Goal: Task Accomplishment & Management: Use online tool/utility

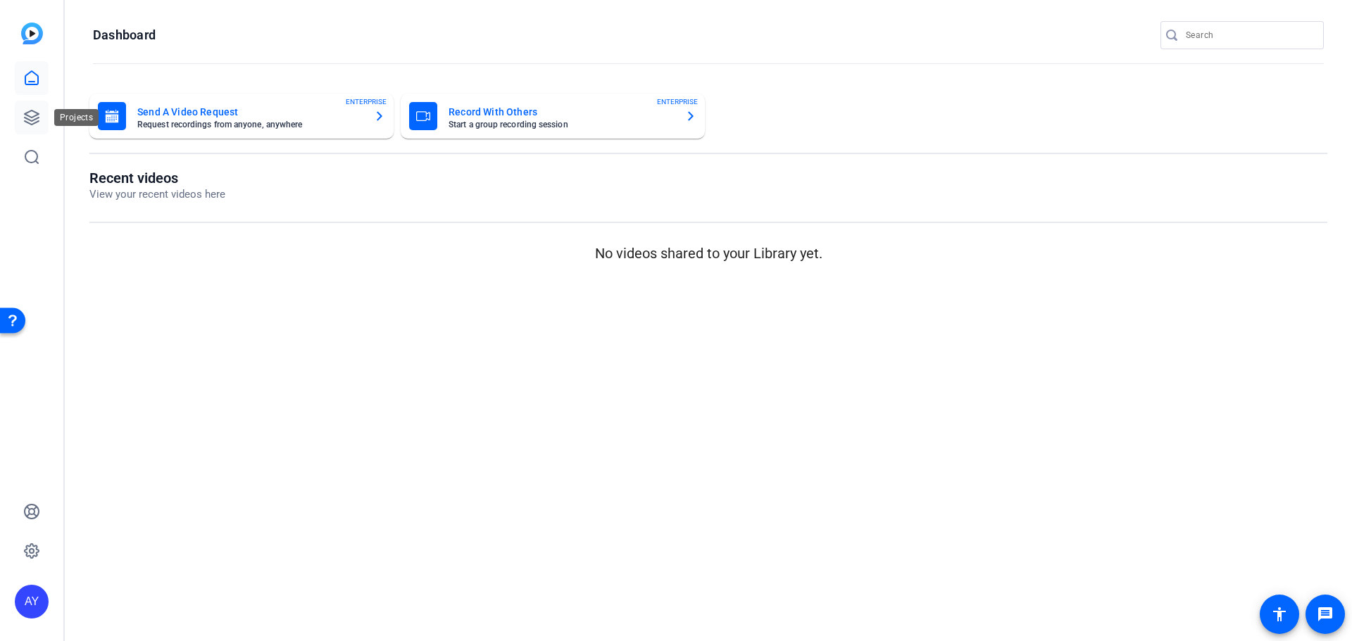
click at [30, 117] on icon at bounding box center [32, 118] width 14 height 14
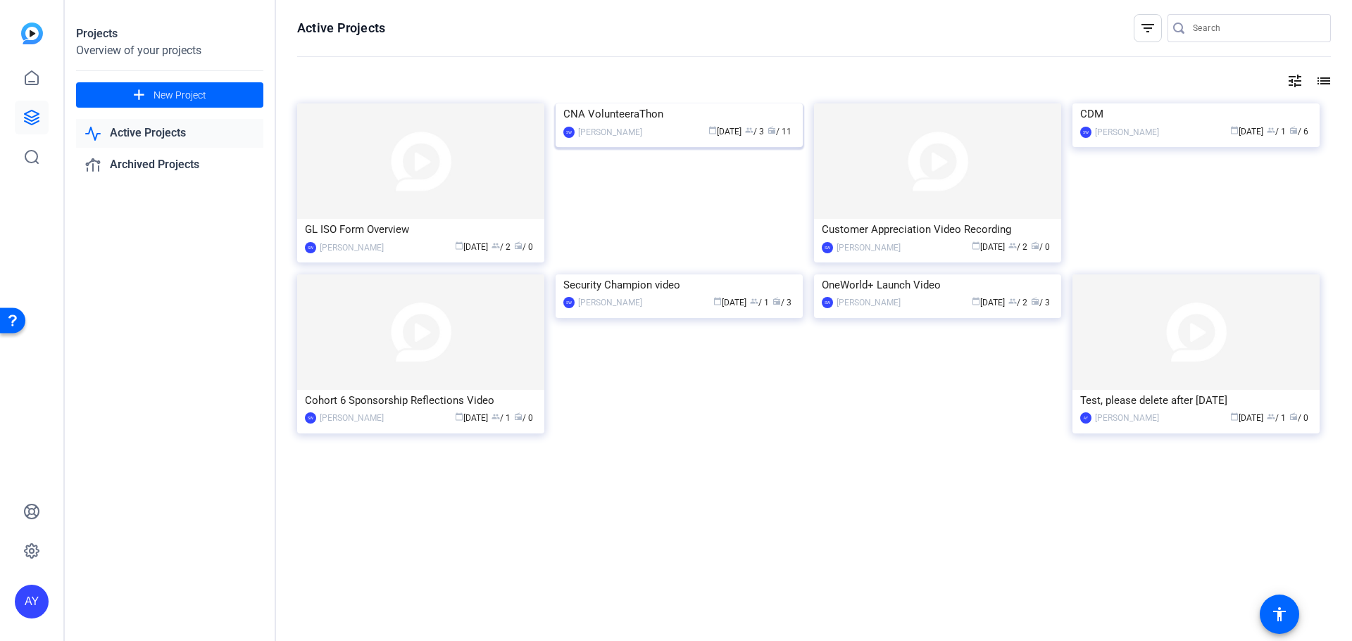
click at [691, 103] on img at bounding box center [678, 103] width 247 height 0
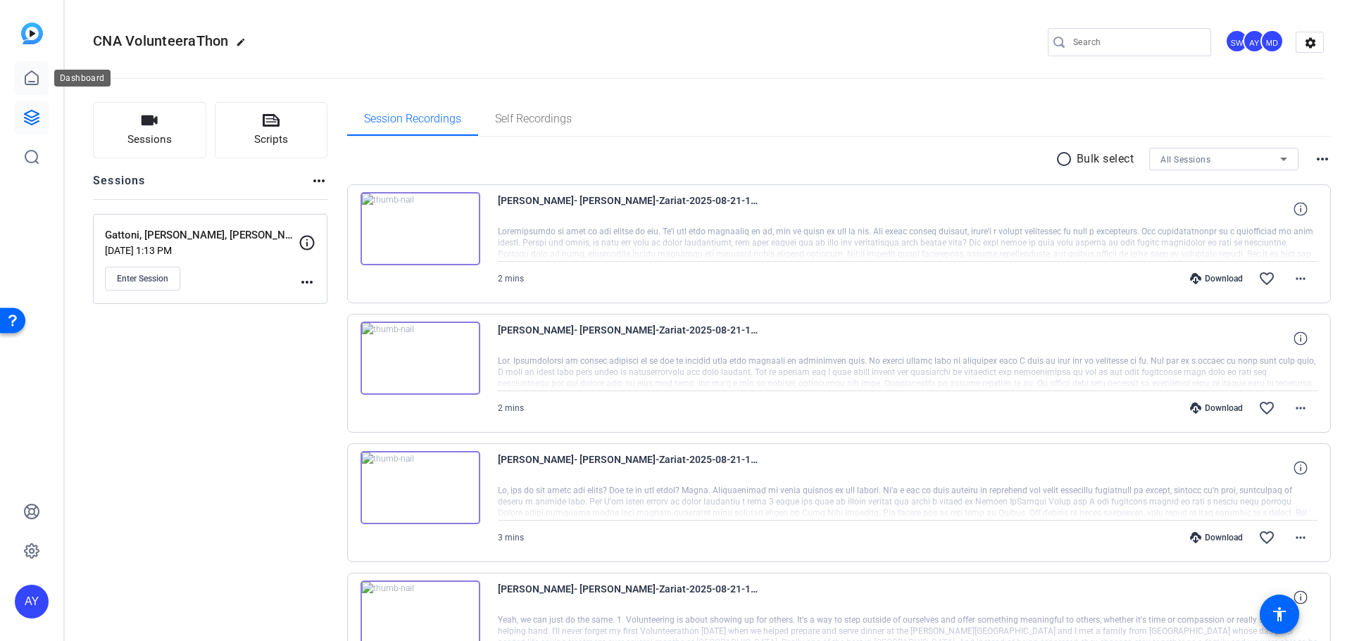
click at [32, 71] on icon at bounding box center [31, 77] width 13 height 13
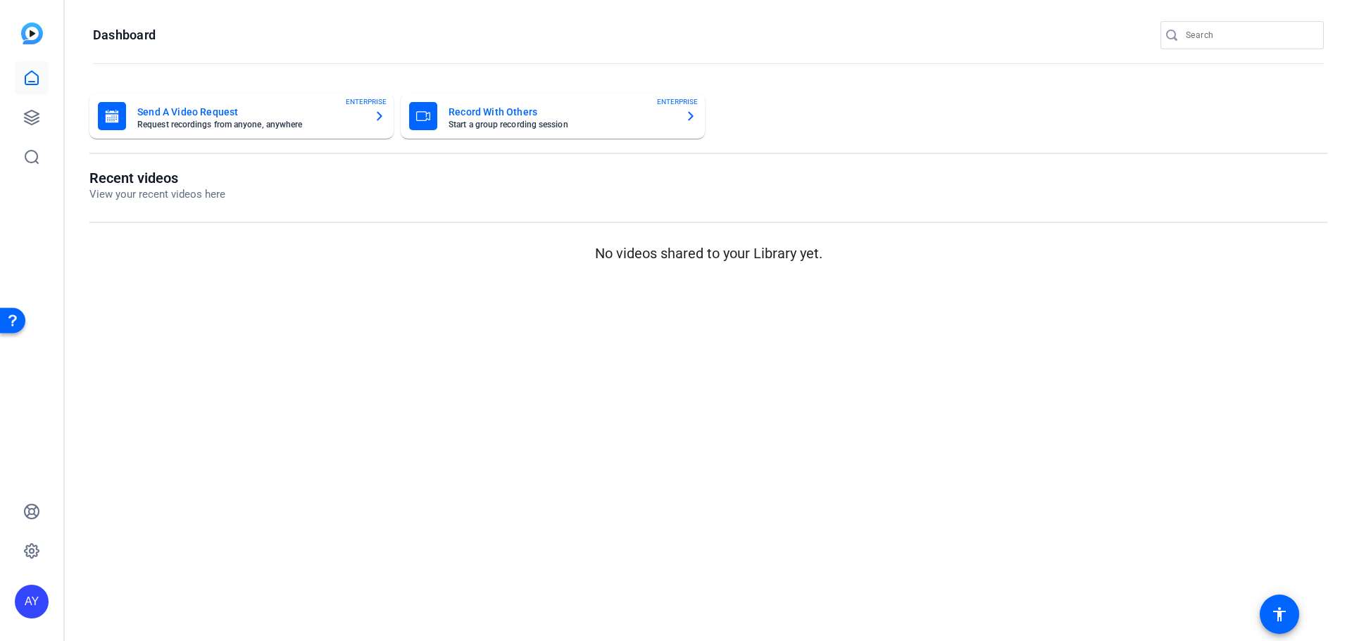
click at [27, 37] on img at bounding box center [32, 34] width 22 height 22
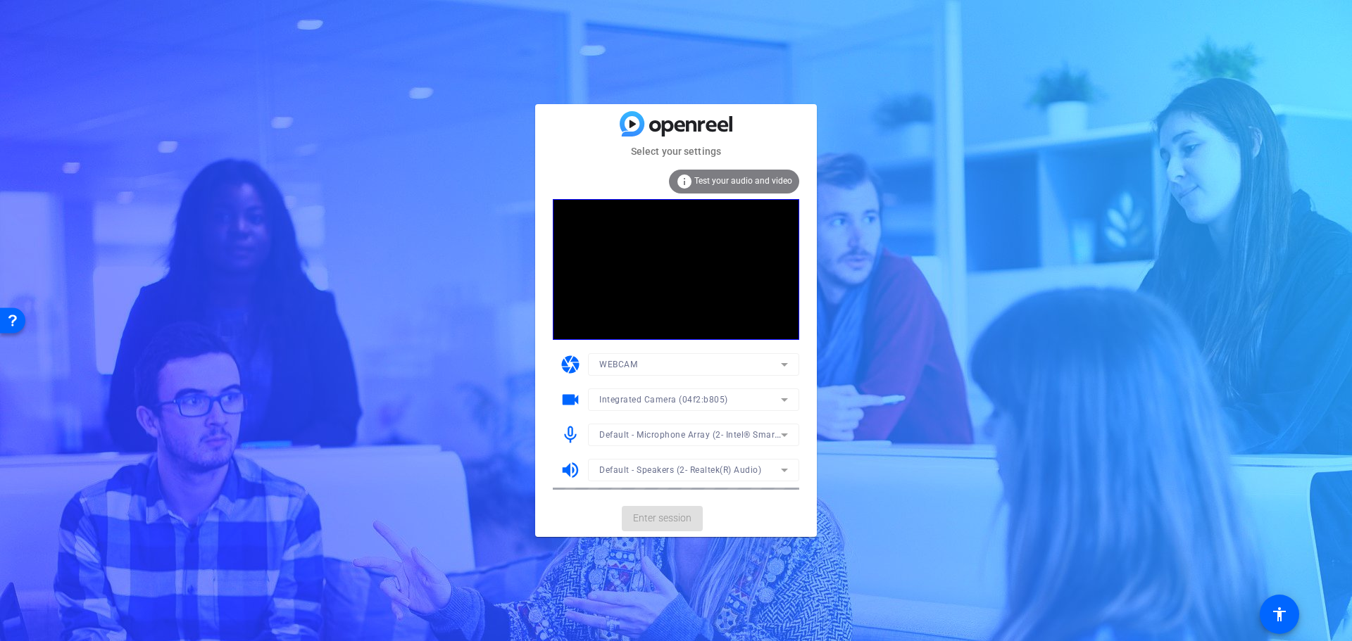
click at [784, 363] on mat-form-field "WEBCAM" at bounding box center [693, 364] width 211 height 23
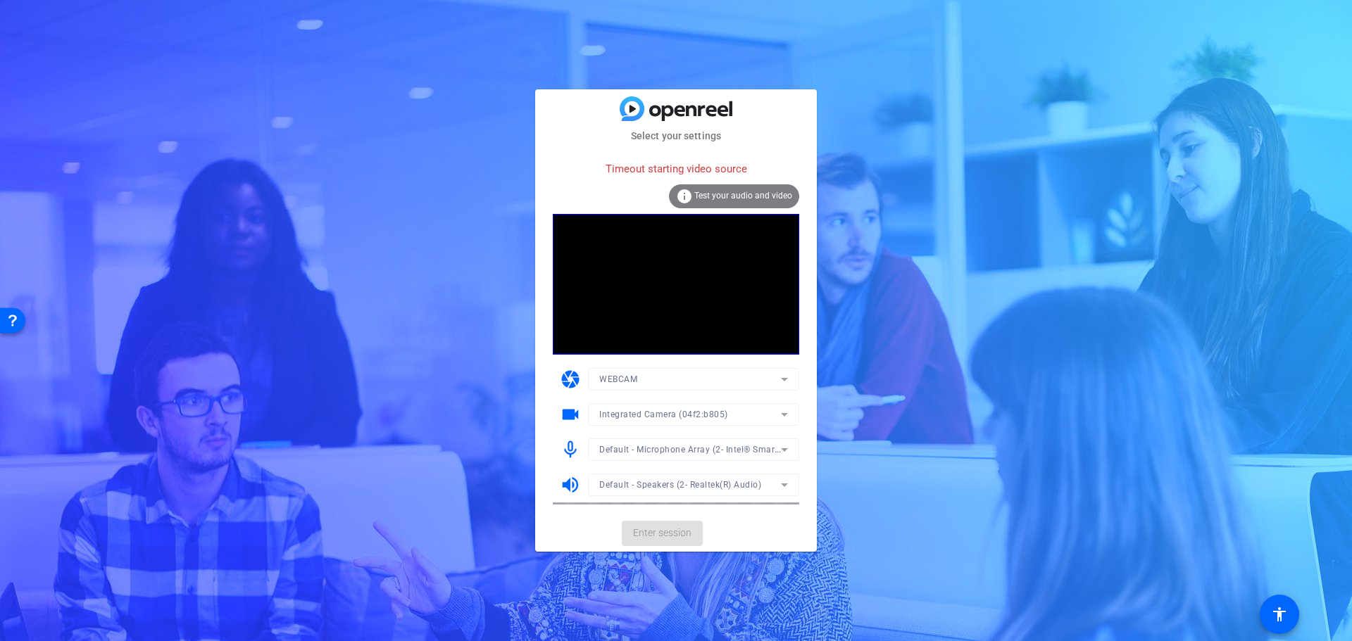
click at [784, 379] on mat-form-field "WEBCAM" at bounding box center [693, 379] width 211 height 23
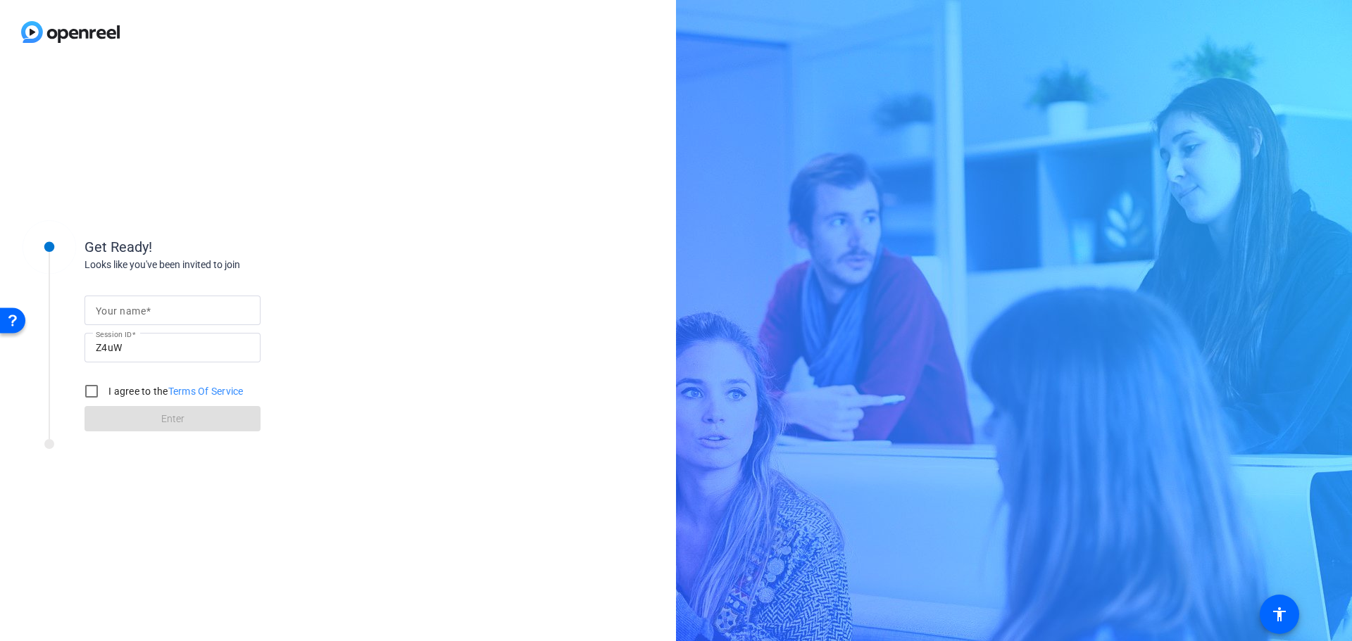
click at [225, 307] on input "Your name" at bounding box center [172, 310] width 153 height 17
type input "[PERSON_NAME]"
click at [89, 389] on input "I agree to the Terms Of Service" at bounding box center [91, 391] width 28 height 28
checkbox input "true"
click at [227, 429] on span at bounding box center [172, 419] width 176 height 34
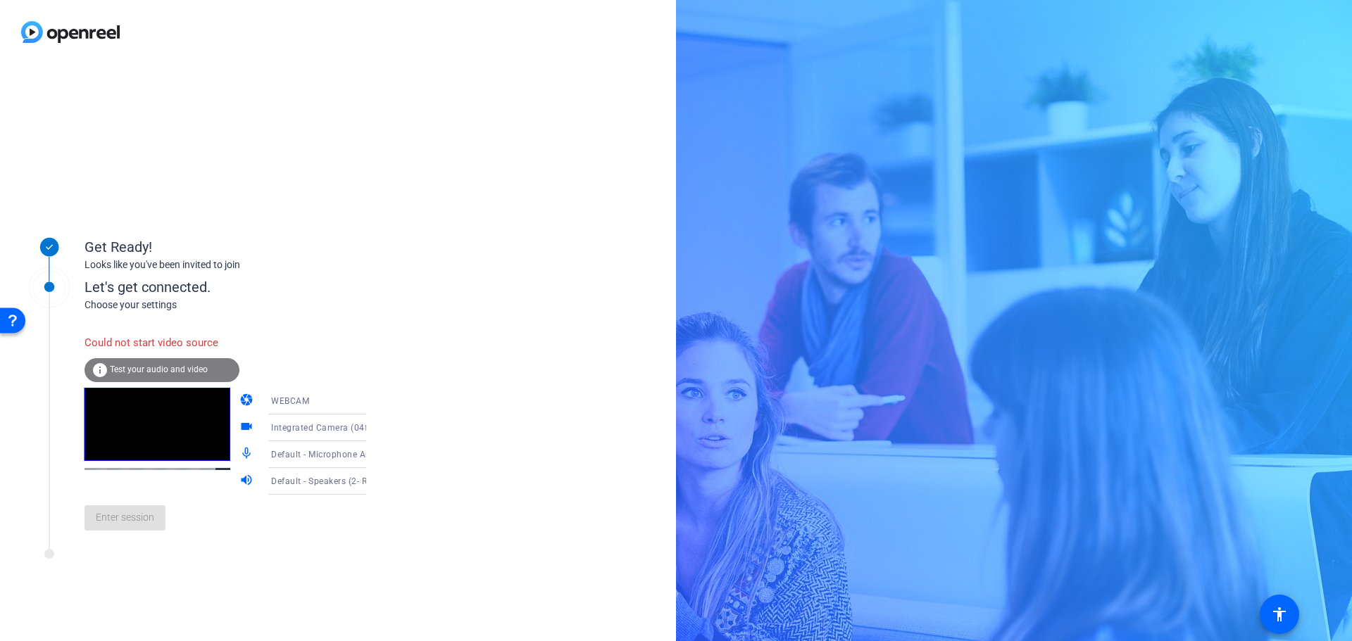
click at [372, 399] on icon at bounding box center [380, 401] width 17 height 17
click at [0, 0] on mat-option "WEBCAM" at bounding box center [0, 0] width 0 height 0
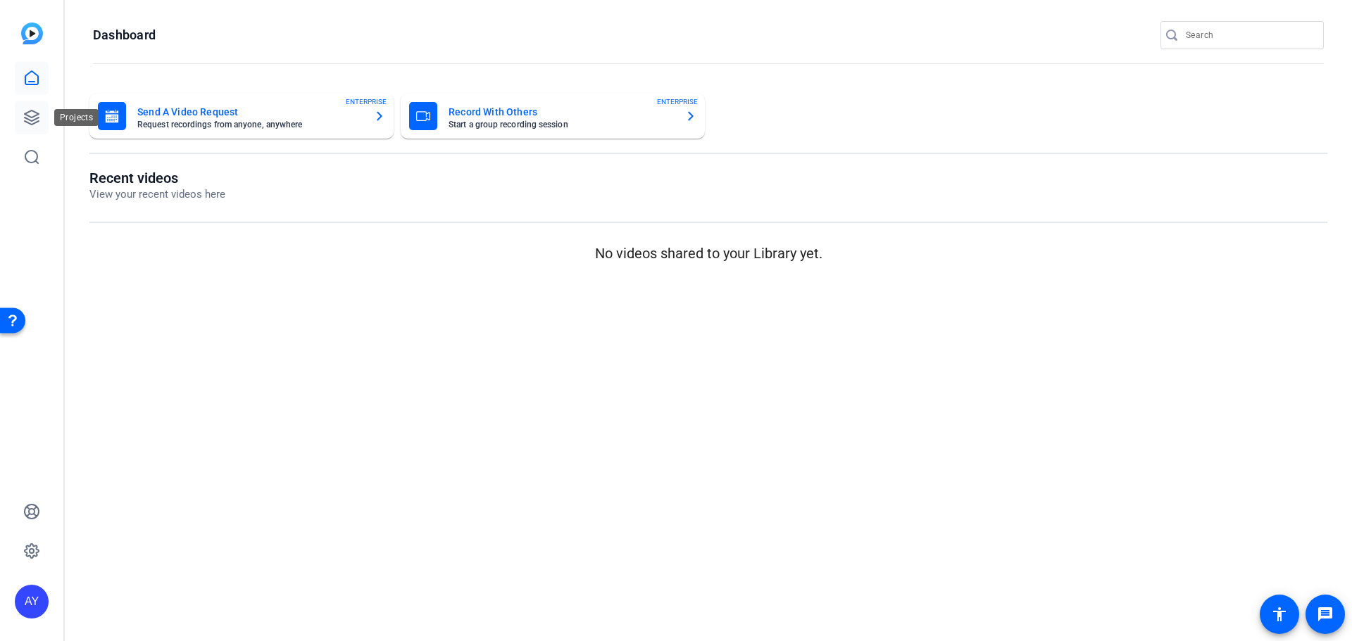
click at [31, 119] on icon at bounding box center [31, 117] width 17 height 17
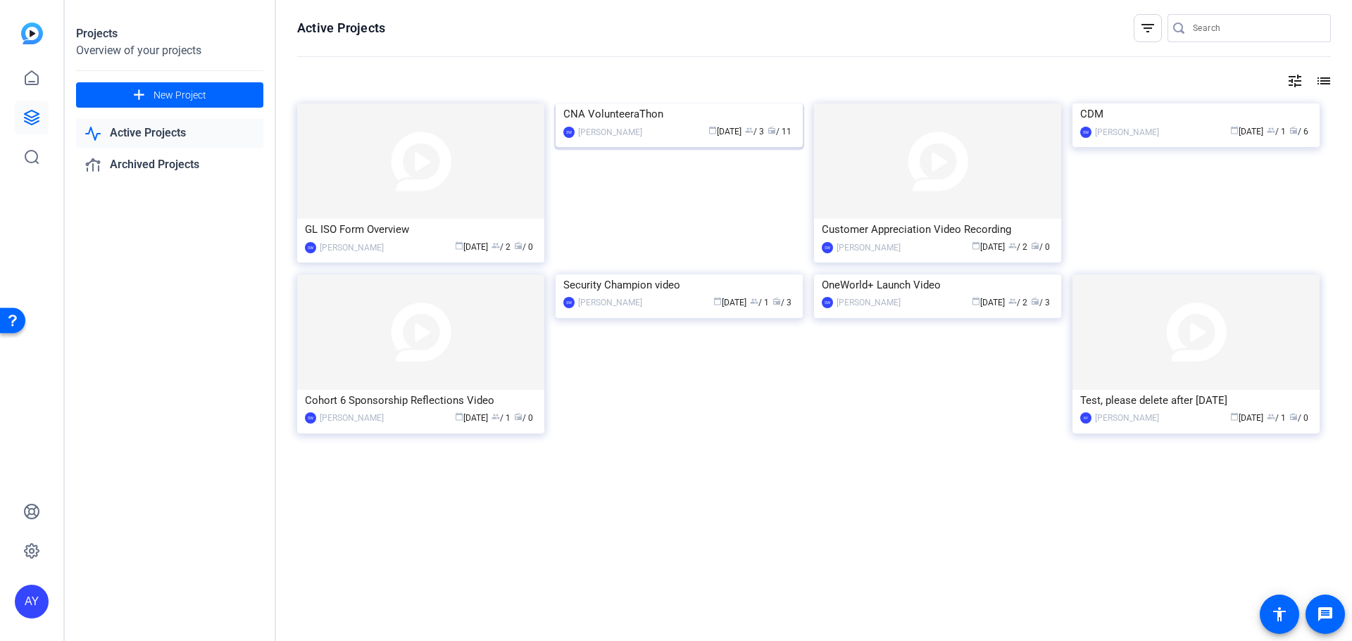
click at [684, 103] on img at bounding box center [678, 103] width 247 height 0
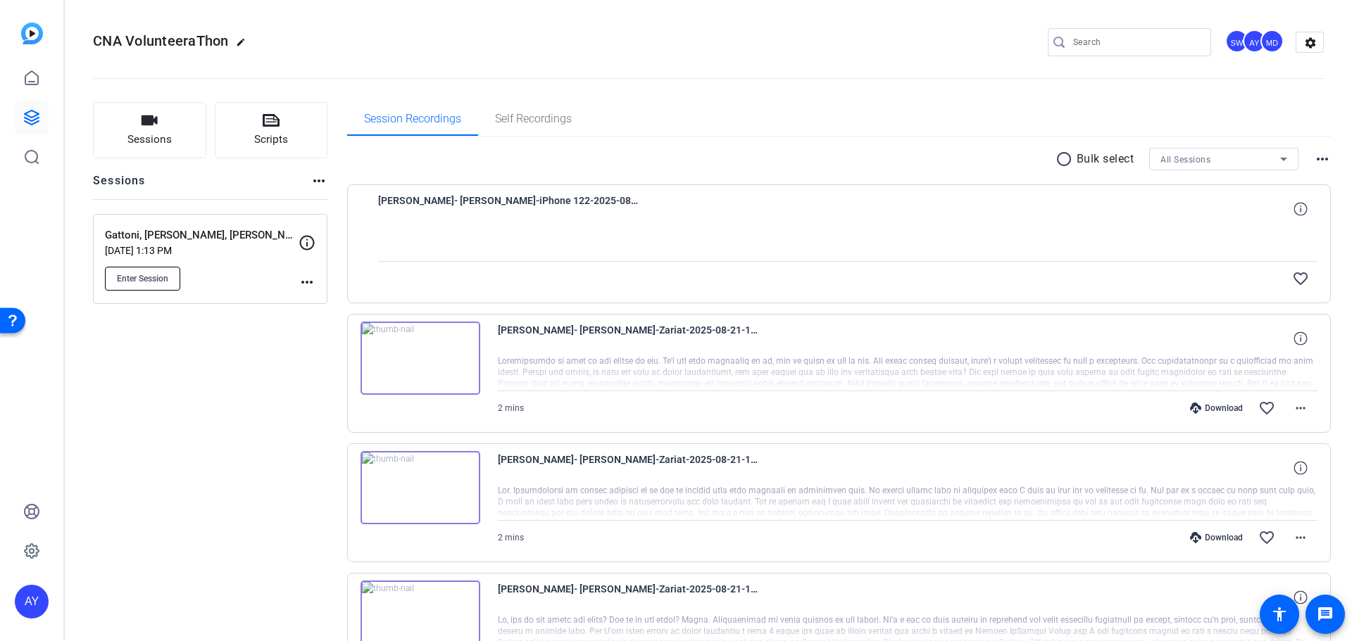
click at [154, 280] on span "Enter Session" at bounding box center [142, 278] width 51 height 11
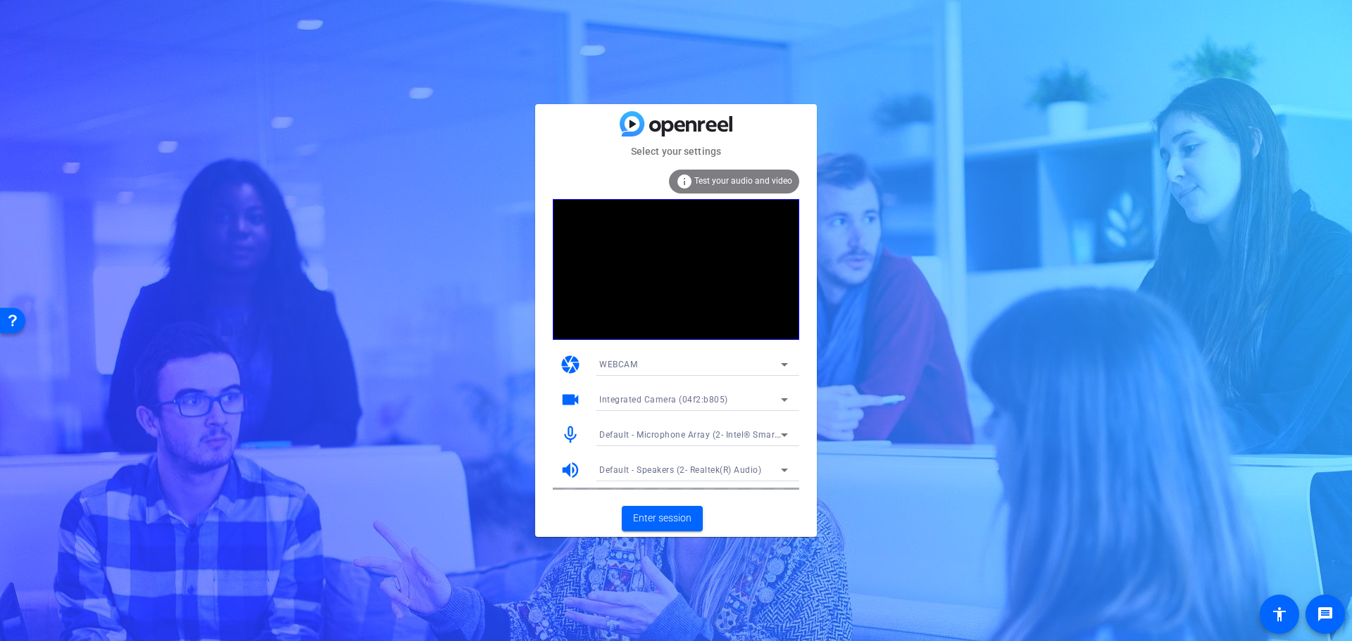
click at [786, 362] on icon at bounding box center [784, 364] width 17 height 17
click at [242, 210] on div at bounding box center [124, 193] width 237 height 34
click at [665, 520] on span "Enter session" at bounding box center [662, 518] width 58 height 15
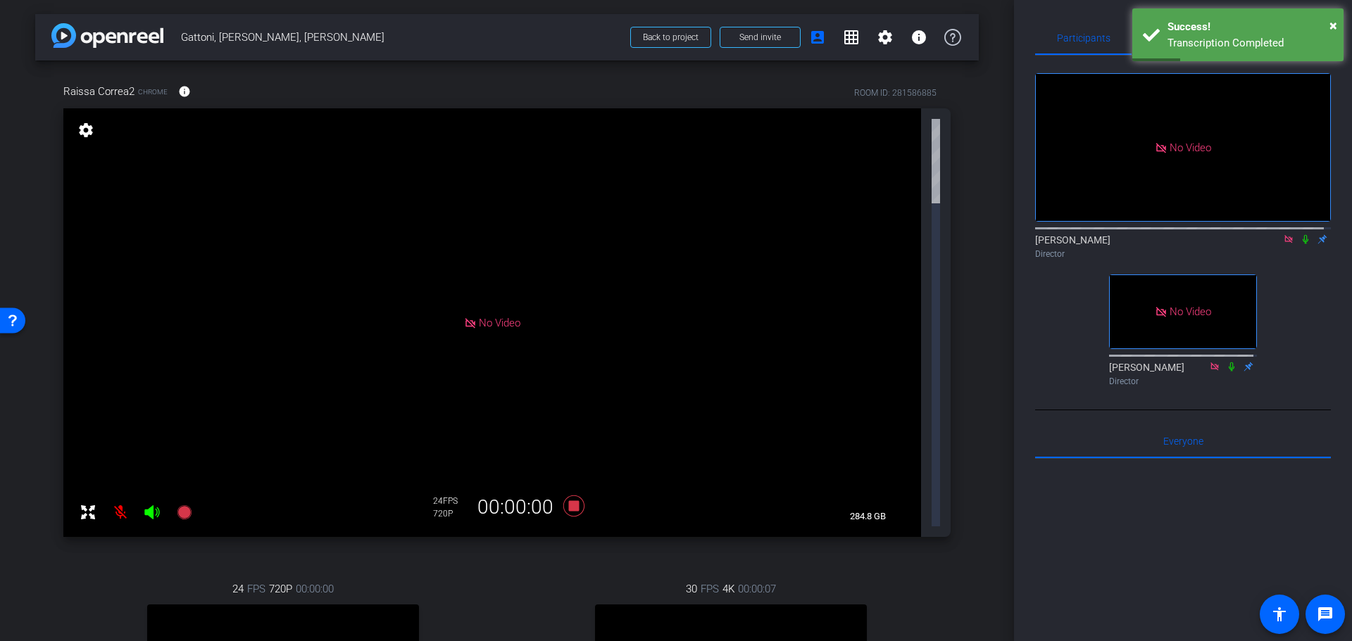
click at [1300, 244] on icon at bounding box center [1305, 239] width 11 height 10
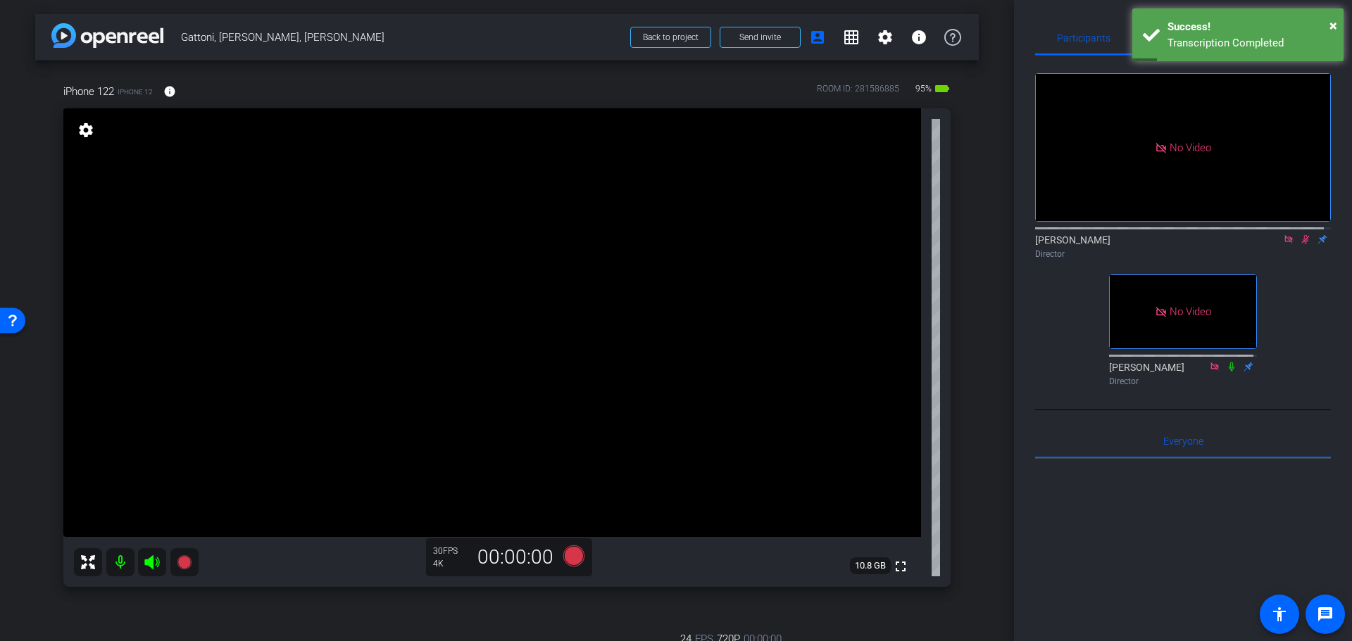
click at [1300, 244] on icon at bounding box center [1305, 239] width 11 height 10
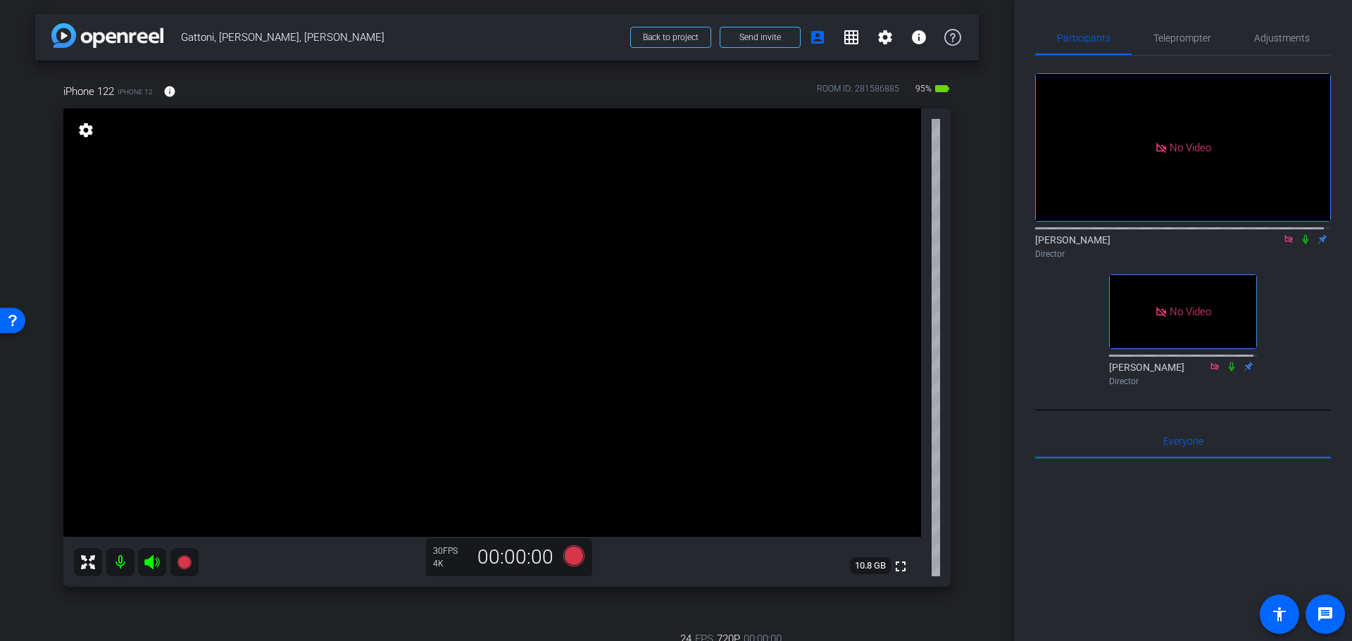
click at [1300, 244] on icon at bounding box center [1305, 239] width 11 height 10
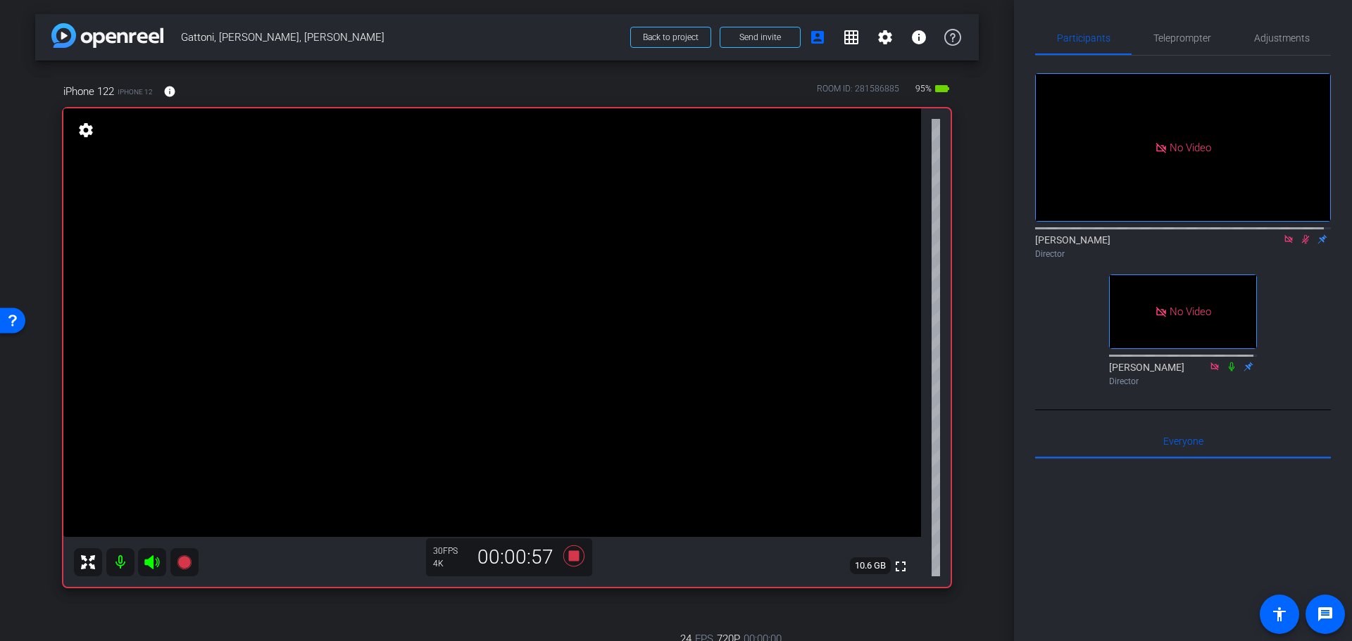
click at [1300, 244] on icon at bounding box center [1305, 239] width 11 height 10
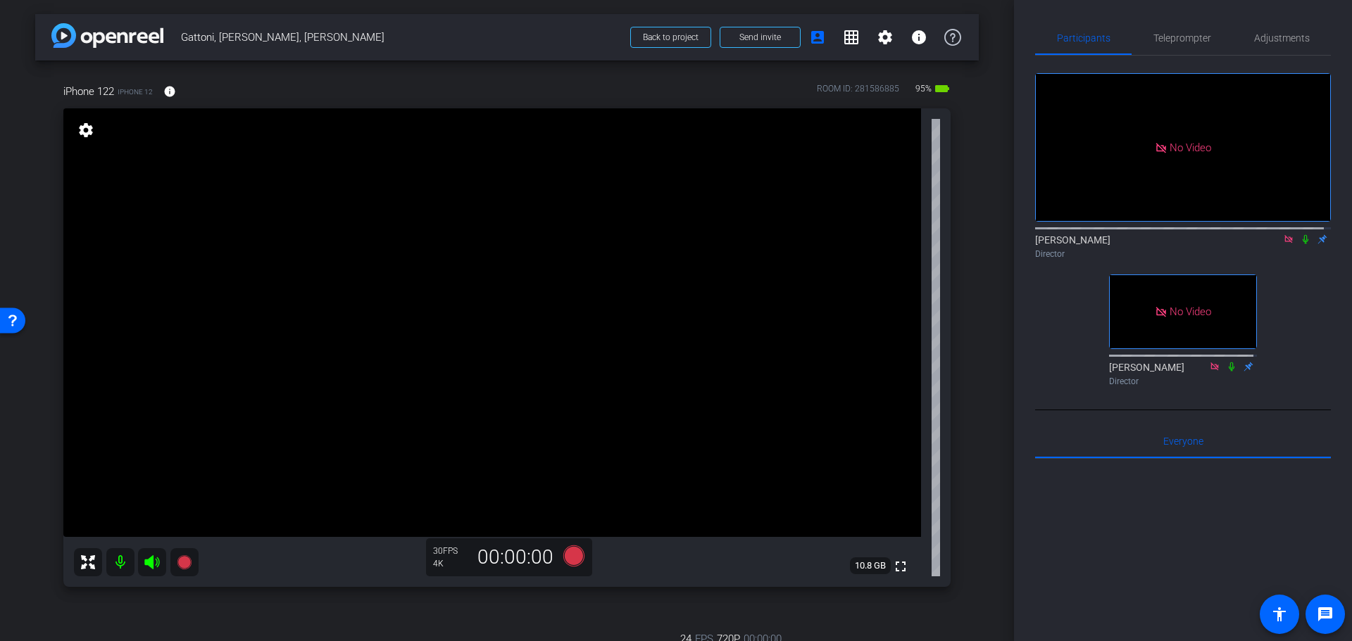
click at [1300, 244] on icon at bounding box center [1305, 239] width 11 height 10
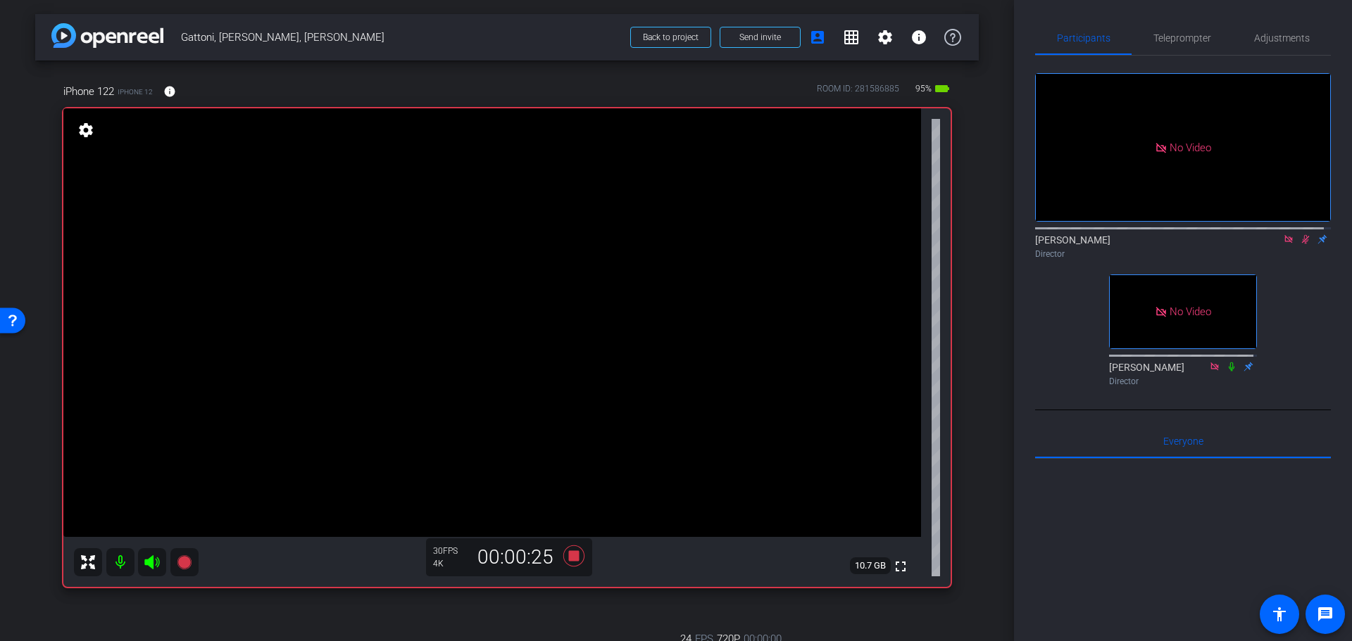
click at [1300, 244] on icon at bounding box center [1305, 239] width 11 height 10
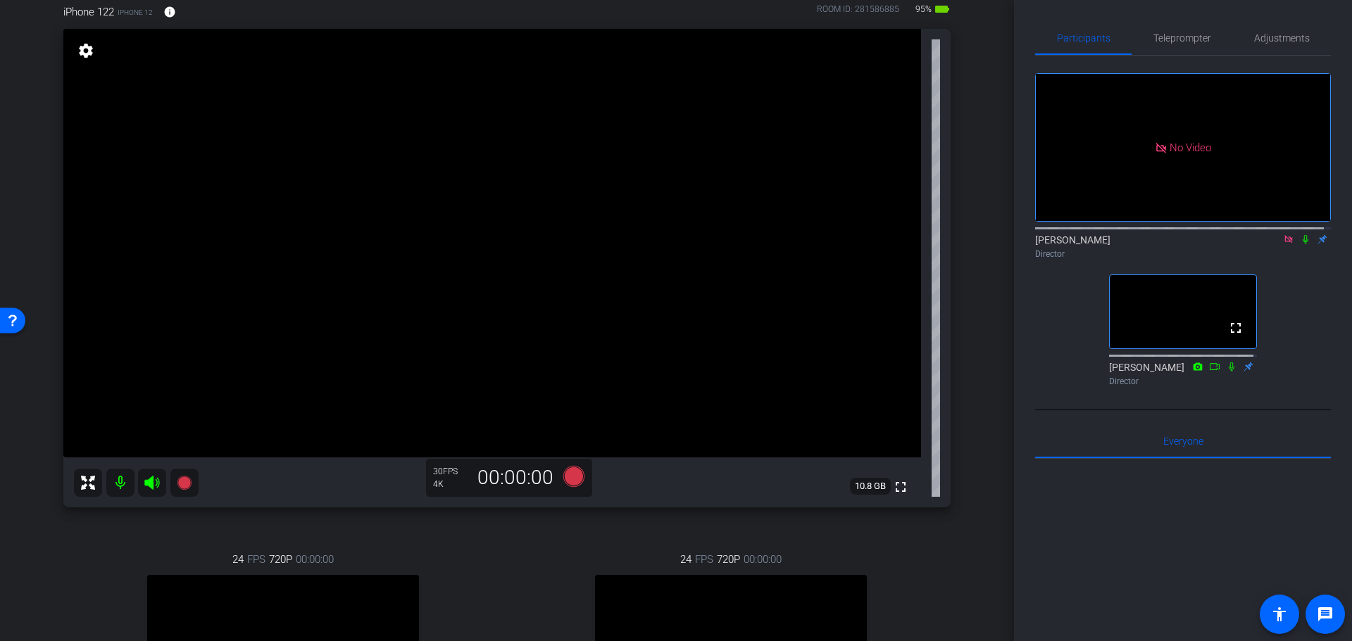
drag, startPoint x: 1299, startPoint y: 252, endPoint x: 1283, endPoint y: 251, distance: 15.5
click at [1300, 244] on icon at bounding box center [1305, 239] width 11 height 10
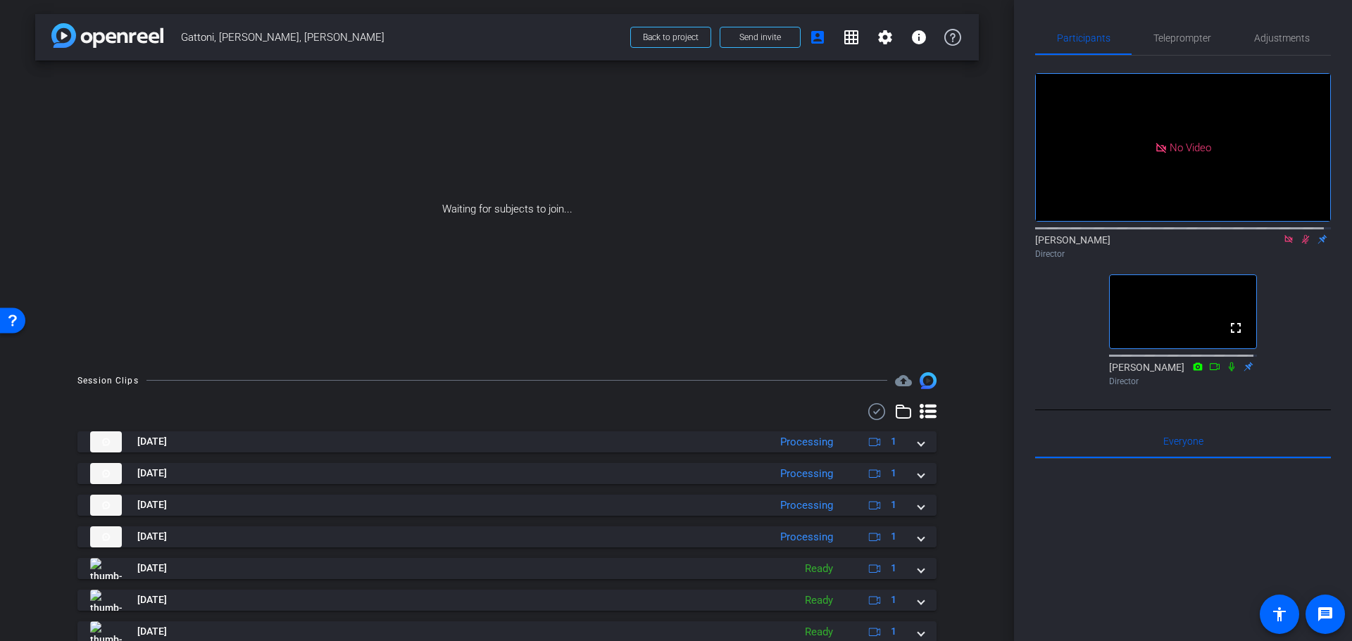
click at [1302, 244] on icon at bounding box center [1306, 239] width 8 height 9
drag, startPoint x: 1014, startPoint y: 64, endPoint x: 1014, endPoint y: 54, distance: 9.9
click at [1014, 54] on div "Participants Teleprompter Adjustments No Video Andrew Yelenosky Director fullsc…" at bounding box center [1183, 320] width 338 height 641
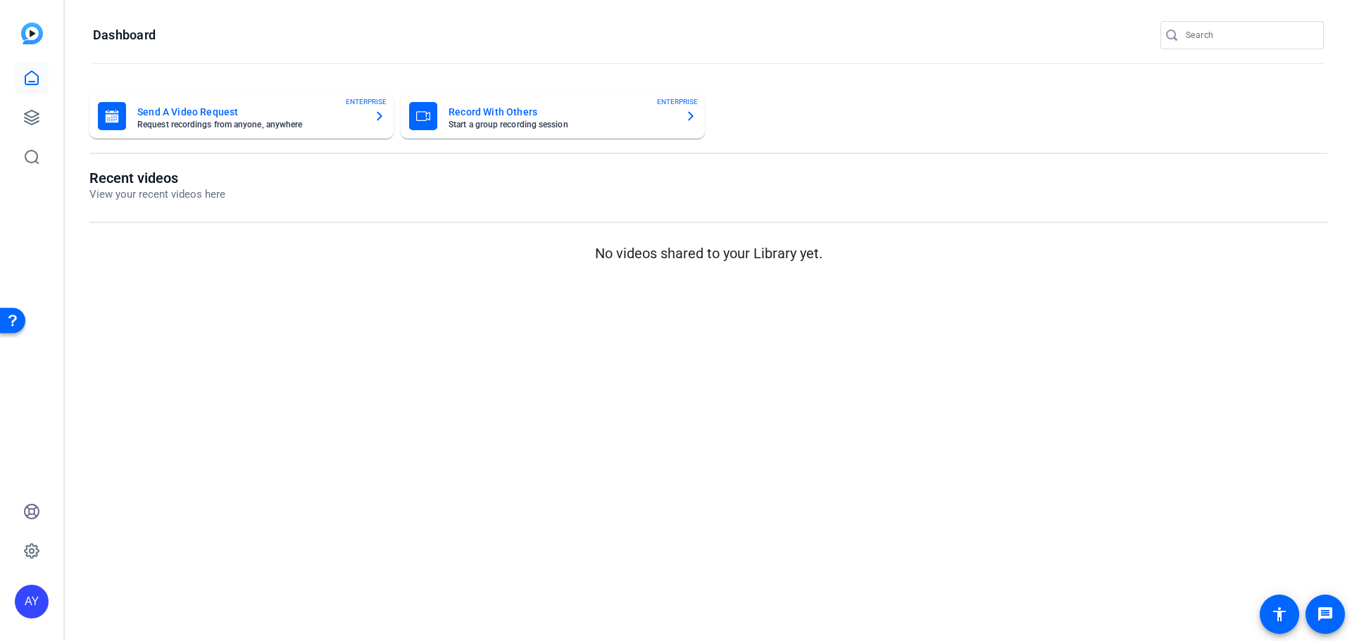
drag, startPoint x: 1289, startPoint y: 0, endPoint x: 1344, endPoint y: 35, distance: 65.2
click at [1344, 35] on mat-toolbar "Dashboard" at bounding box center [708, 40] width 1287 height 80
drag, startPoint x: 1314, startPoint y: 4, endPoint x: 171, endPoint y: 282, distance: 1176.6
click at [186, 282] on mat-sidenav-content "Dashboard Send A Video Request Request recordings from anyone, anywhere ENTERPR…" at bounding box center [708, 320] width 1287 height 641
click at [34, 119] on icon at bounding box center [31, 117] width 17 height 17
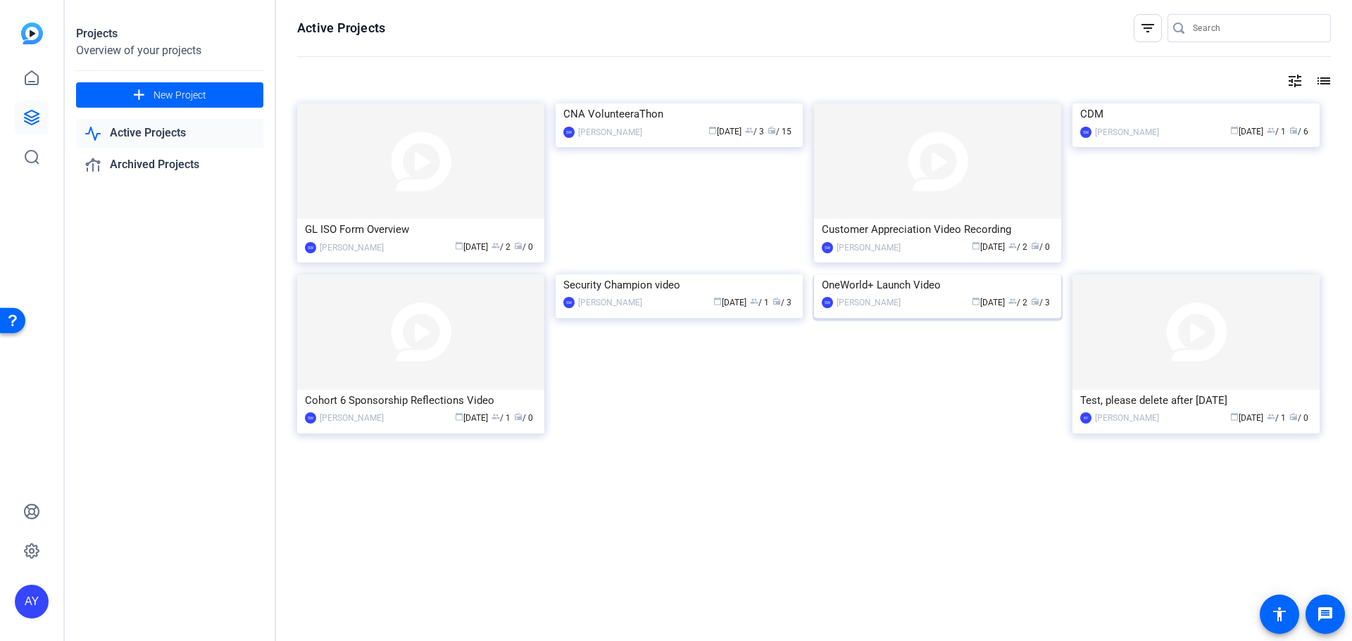
click at [901, 275] on img at bounding box center [937, 275] width 247 height 0
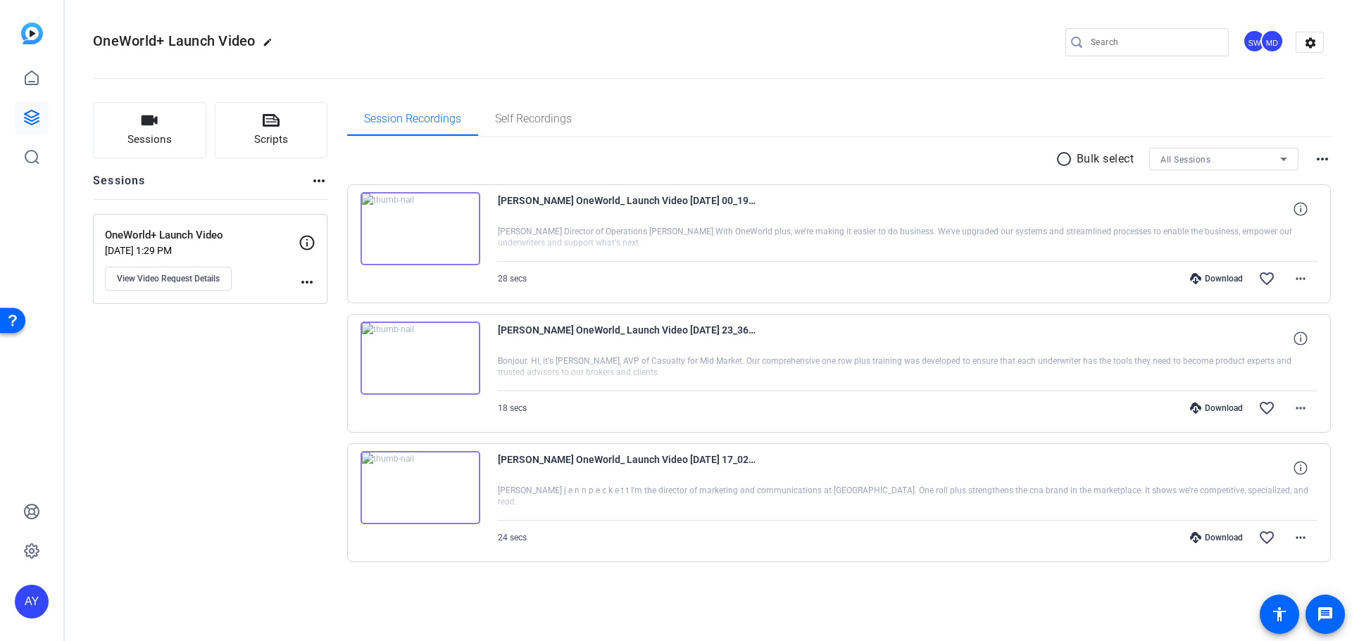
click at [417, 225] on img at bounding box center [420, 228] width 120 height 73
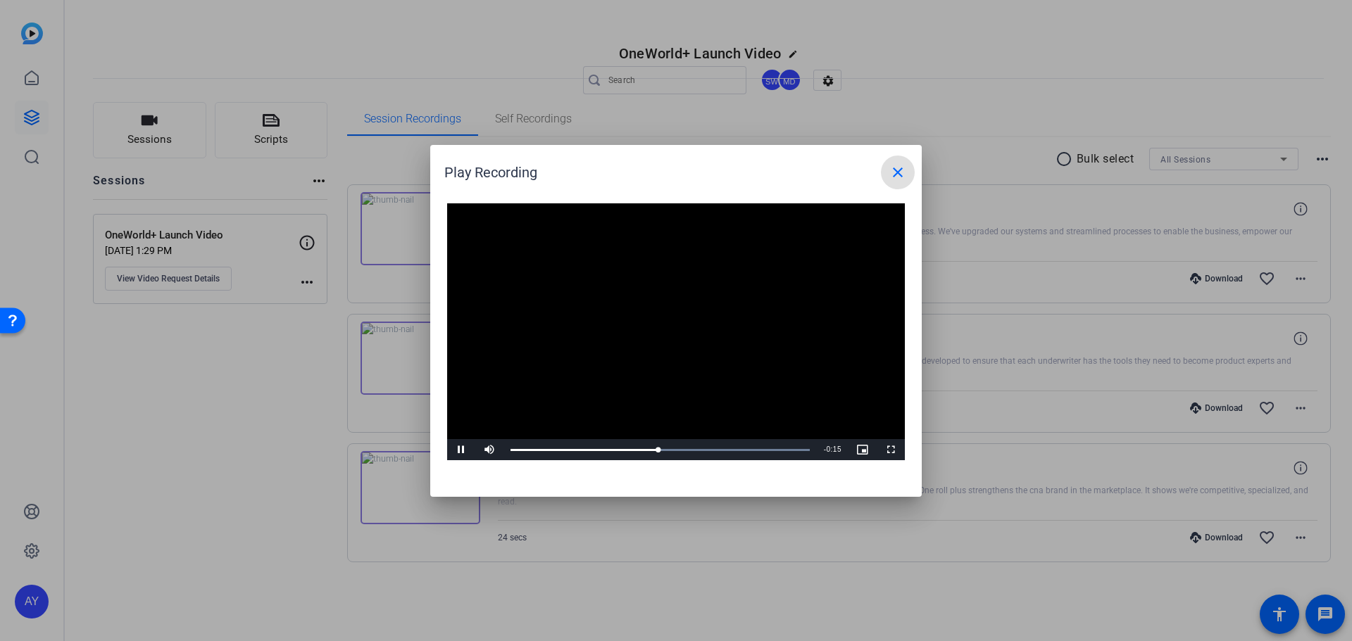
click at [712, 166] on div "Play Recording close" at bounding box center [679, 173] width 470 height 34
click at [676, 275] on video "Video Player" at bounding box center [676, 332] width 458 height 258
click at [900, 171] on mat-icon "close" at bounding box center [897, 172] width 17 height 17
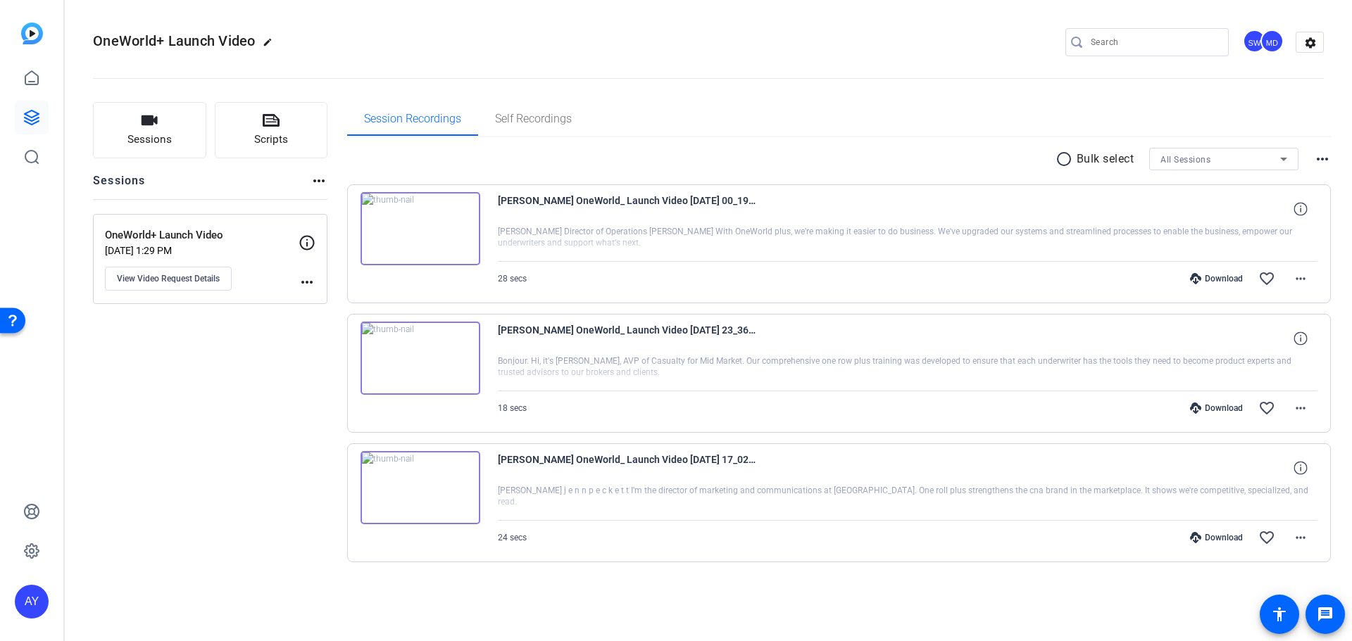
click at [1219, 275] on div "Download" at bounding box center [1216, 278] width 67 height 11
